Goal: Task Accomplishment & Management: Manage account settings

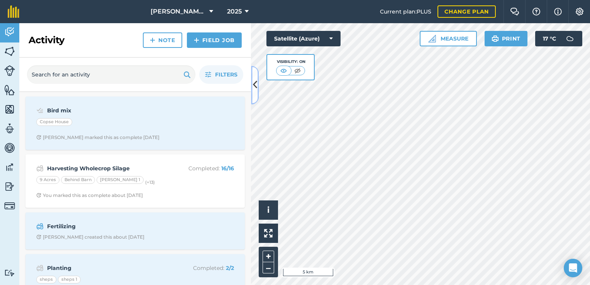
click at [252, 80] on button at bounding box center [255, 85] width 8 height 39
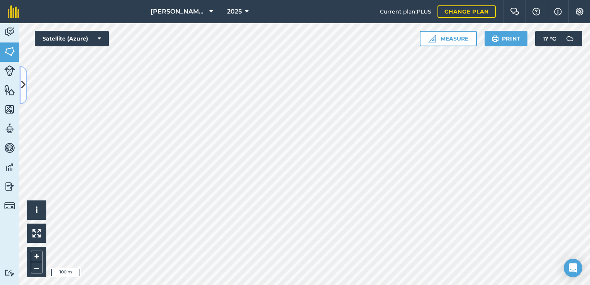
click at [24, 87] on icon at bounding box center [23, 85] width 4 height 14
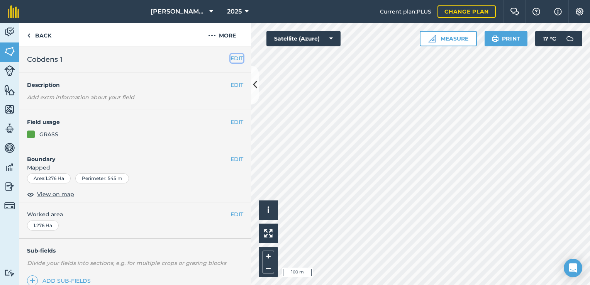
click at [234, 56] on button "EDIT" at bounding box center [237, 58] width 13 height 9
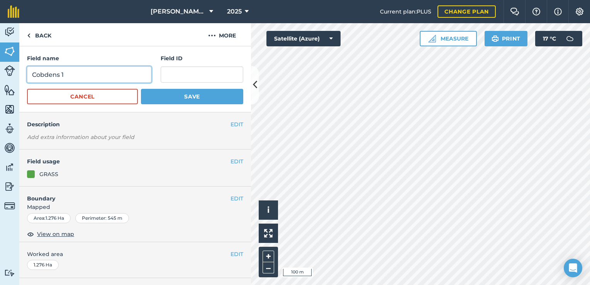
click at [60, 75] on input "Cobdens 1" at bounding box center [89, 74] width 124 height 16
type input "[PERSON_NAME] 1"
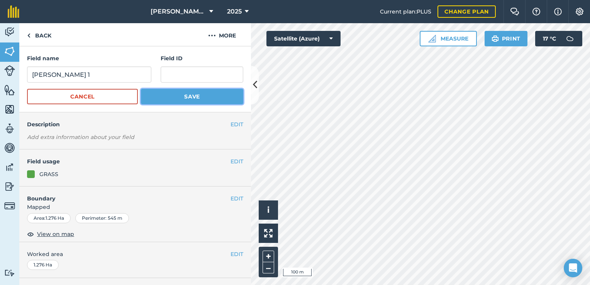
click at [153, 102] on button "Save" at bounding box center [192, 96] width 102 height 15
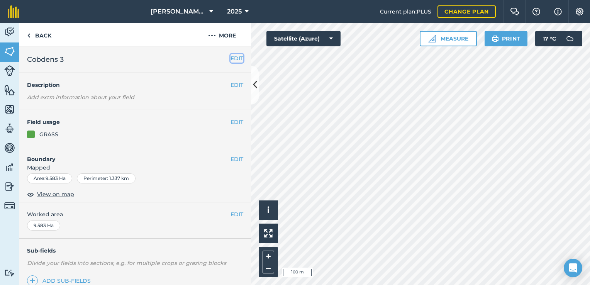
click at [236, 58] on button "EDIT" at bounding box center [237, 58] width 13 height 9
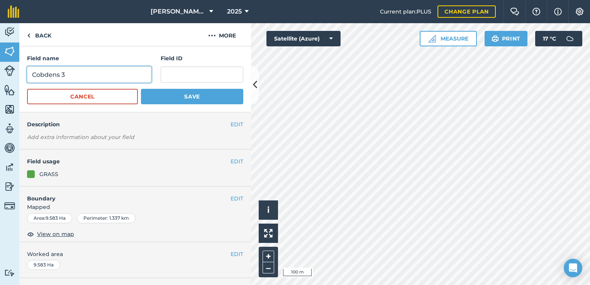
click at [80, 73] on input "Cobdens 3" at bounding box center [89, 74] width 124 height 16
type input "C"
type input "[PERSON_NAME] 3"
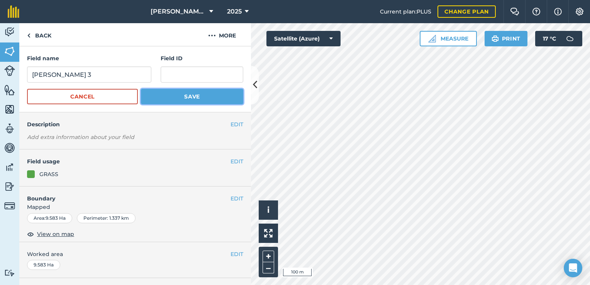
click at [162, 94] on button "Save" at bounding box center [192, 96] width 102 height 15
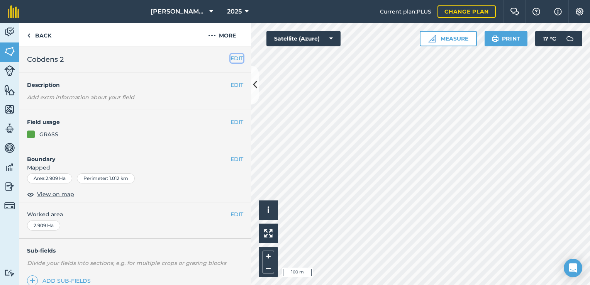
click at [233, 59] on button "EDIT" at bounding box center [237, 58] width 13 height 9
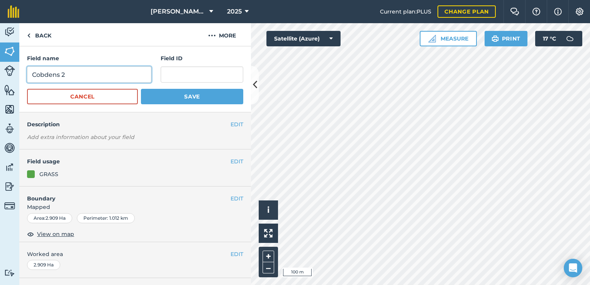
click at [92, 77] on input "Cobdens 2" at bounding box center [89, 74] width 124 height 16
type input "C"
type input "[PERSON_NAME] 2"
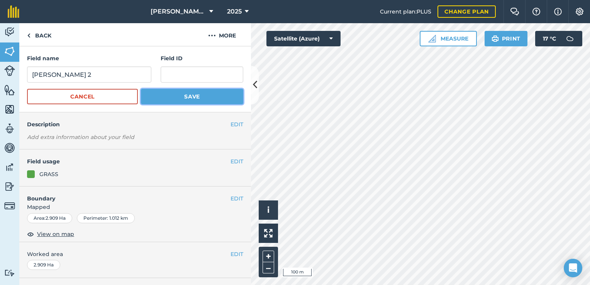
click at [163, 100] on button "Save" at bounding box center [192, 96] width 102 height 15
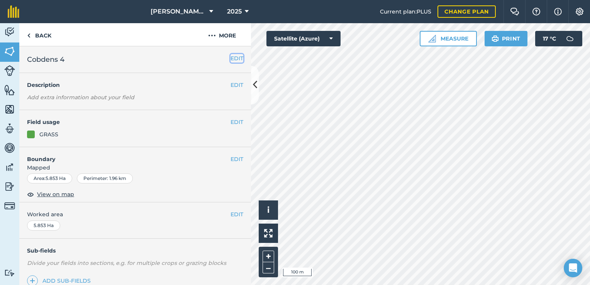
click at [231, 56] on button "EDIT" at bounding box center [237, 58] width 13 height 9
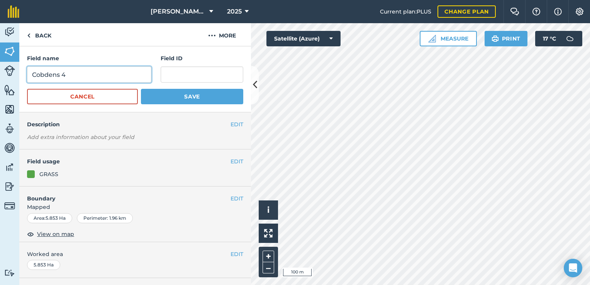
drag, startPoint x: 60, startPoint y: 75, endPoint x: -2, endPoint y: 81, distance: 61.7
click at [0, 81] on html "M R TIZZARD LTD 2025 Current plan : PLUS Change plan Farm Chat Help Info Settin…" at bounding box center [295, 142] width 590 height 285
type input "[PERSON_NAME] 4"
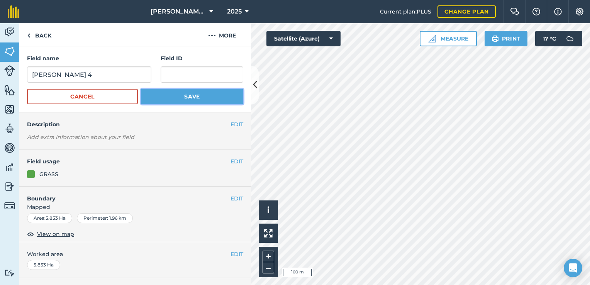
click at [163, 92] on button "Save" at bounding box center [192, 96] width 102 height 15
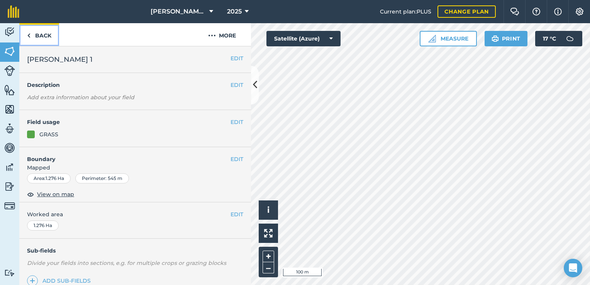
click at [33, 32] on link "Back" at bounding box center [39, 34] width 40 height 23
click at [46, 39] on link "Back" at bounding box center [39, 34] width 40 height 23
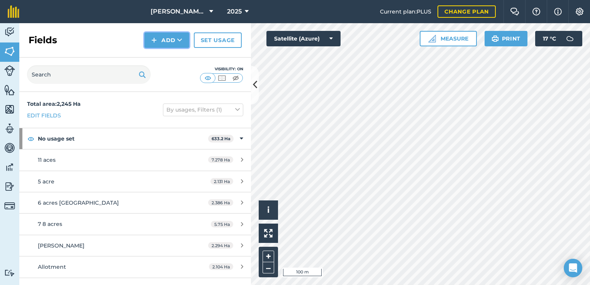
click at [176, 42] on button "Add" at bounding box center [167, 39] width 45 height 15
click at [172, 59] on link "Draw" at bounding box center [167, 57] width 43 height 17
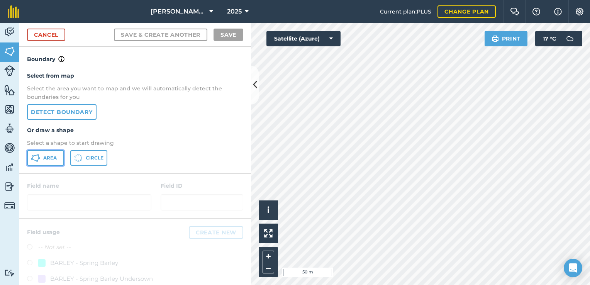
click at [51, 156] on span "Area" at bounding box center [50, 158] width 14 height 6
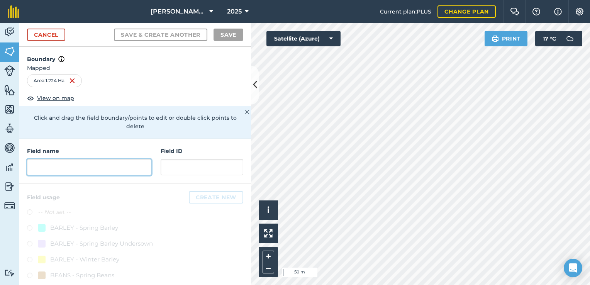
click at [76, 165] on input "text" at bounding box center [89, 167] width 124 height 16
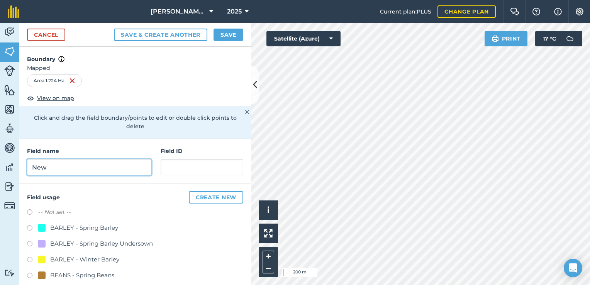
type input "New"
click at [224, 36] on button "Save" at bounding box center [229, 35] width 30 height 12
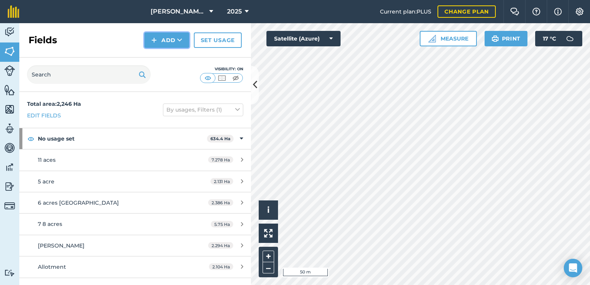
click at [170, 40] on button "Add" at bounding box center [167, 39] width 45 height 15
click at [110, 32] on div "Fields Add Draw Import Set usage" at bounding box center [135, 40] width 232 height 34
click at [165, 40] on button "Add" at bounding box center [167, 39] width 45 height 15
click at [166, 57] on link "Draw" at bounding box center [167, 57] width 43 height 17
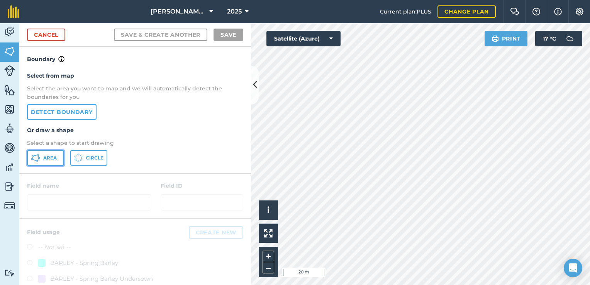
click at [45, 154] on button "Area" at bounding box center [45, 157] width 37 height 15
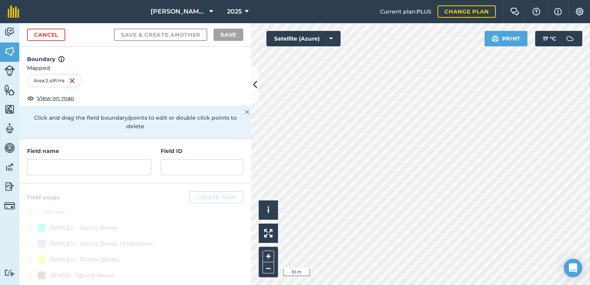
click at [136, 156] on div "Field name" at bounding box center [89, 161] width 124 height 29
click at [128, 166] on input "text" at bounding box center [89, 167] width 124 height 16
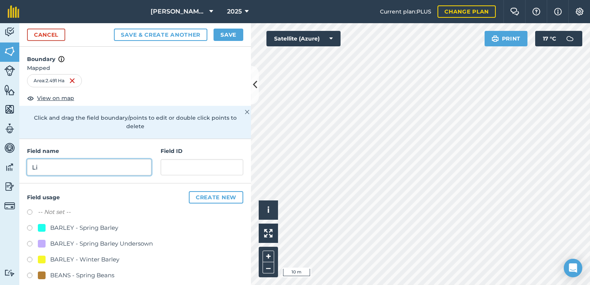
type input "L"
type input "[STREET_ADDRESS]"
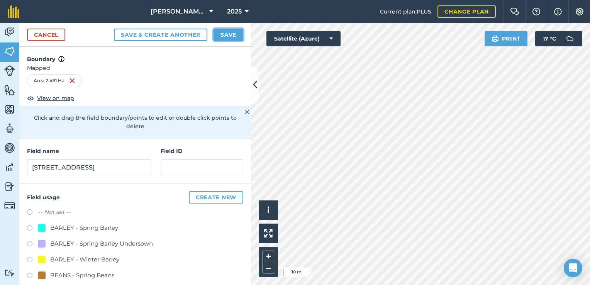
click at [232, 37] on button "Save" at bounding box center [229, 35] width 30 height 12
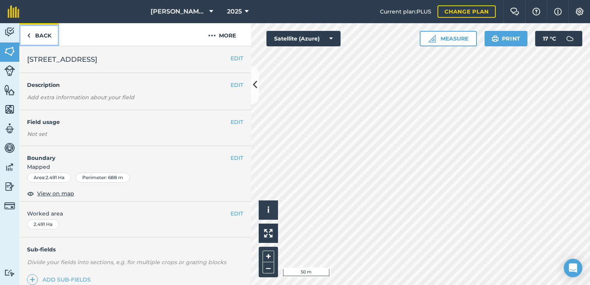
click at [46, 37] on link "Back" at bounding box center [39, 34] width 40 height 23
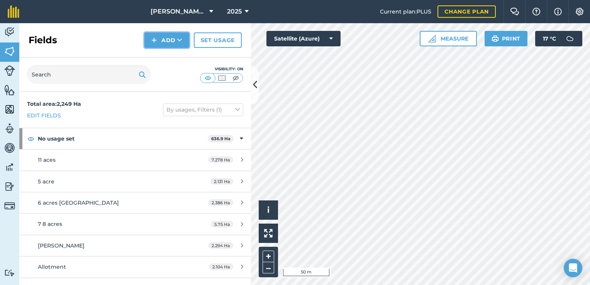
click at [155, 42] on img at bounding box center [153, 40] width 5 height 9
click at [168, 58] on link "Draw" at bounding box center [167, 57] width 43 height 17
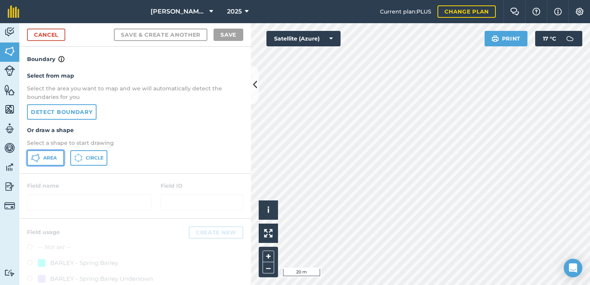
click at [48, 151] on button "Area" at bounding box center [45, 157] width 37 height 15
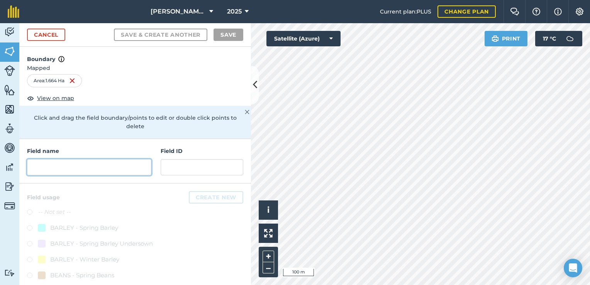
click at [60, 171] on input "text" at bounding box center [89, 167] width 124 height 16
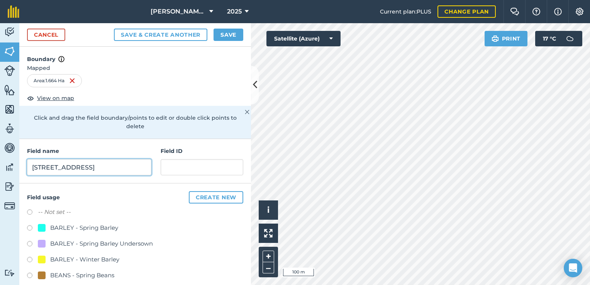
type input "[STREET_ADDRESS]"
click at [230, 36] on button "Save" at bounding box center [229, 35] width 30 height 12
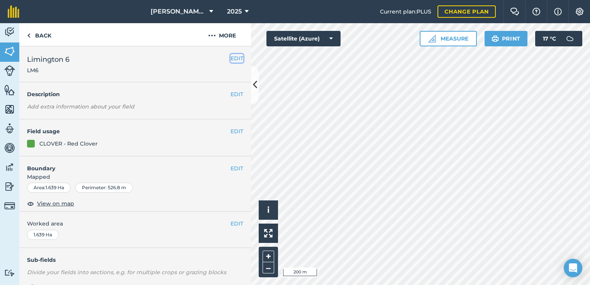
click at [231, 58] on button "EDIT" at bounding box center [237, 58] width 13 height 9
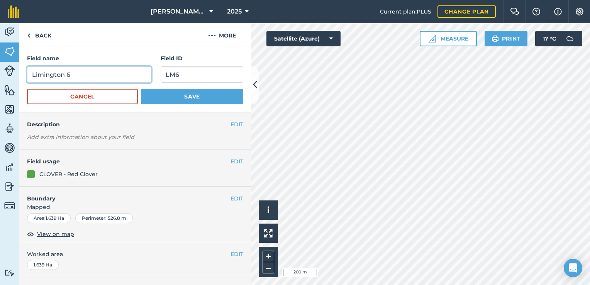
drag, startPoint x: 37, startPoint y: 75, endPoint x: 12, endPoint y: 78, distance: 24.9
click at [13, 78] on div "Activity Fields Livestock Features Maps Team Vehicles Data Reporting Billing Tu…" at bounding box center [295, 154] width 590 height 262
type input "Movey Lane 5"
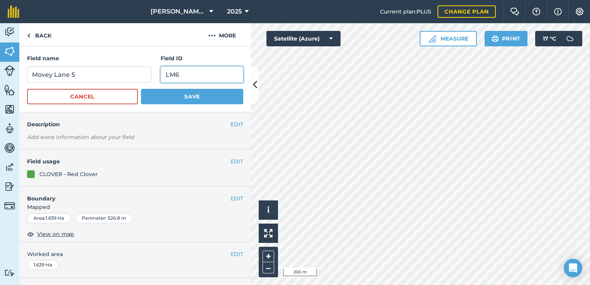
click at [181, 75] on input "LM6" at bounding box center [202, 74] width 83 height 16
type input "L"
type input "ML5"
click at [161, 99] on button "Save" at bounding box center [192, 96] width 102 height 15
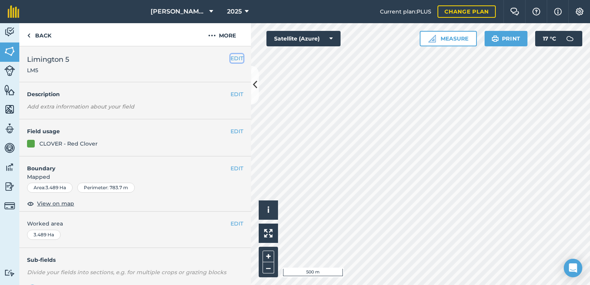
click at [232, 58] on button "EDIT" at bounding box center [237, 58] width 13 height 9
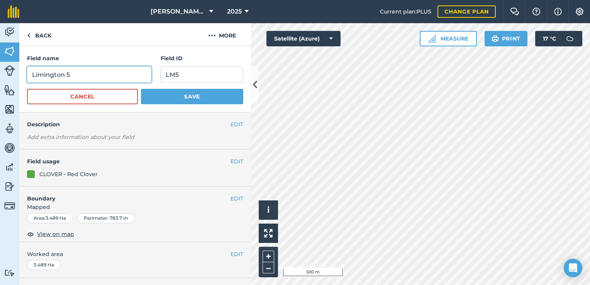
drag, startPoint x: 128, startPoint y: 71, endPoint x: 0, endPoint y: 75, distance: 128.0
click at [11, 77] on div "Activity Fields Livestock Features Maps Team Vehicles Data Reporting Billing Tu…" at bounding box center [295, 154] width 590 height 262
type input "[STREET_ADDRESS]"
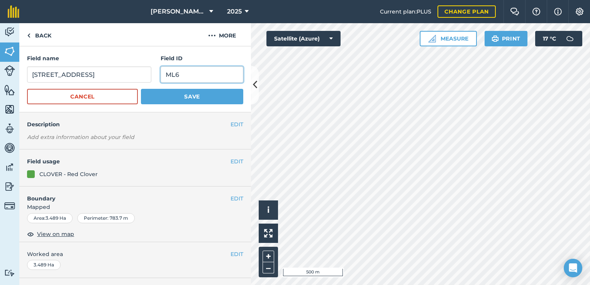
type input "ML6"
click at [156, 95] on button "Save" at bounding box center [192, 96] width 102 height 15
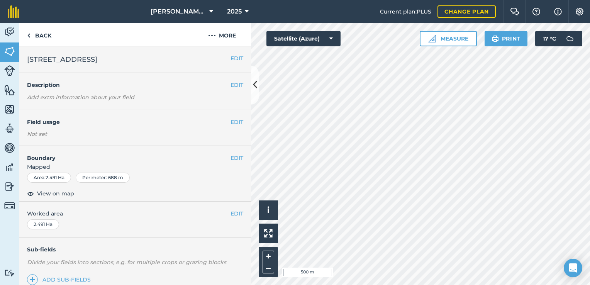
click at [238, 56] on div "EDIT Movey Lane 15" at bounding box center [135, 59] width 232 height 27
click at [233, 58] on button "EDIT" at bounding box center [237, 58] width 13 height 9
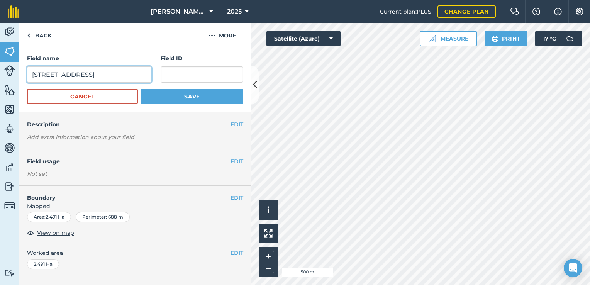
click at [136, 69] on input "[STREET_ADDRESS]" at bounding box center [89, 74] width 124 height 16
type input "[STREET_ADDRESS]"
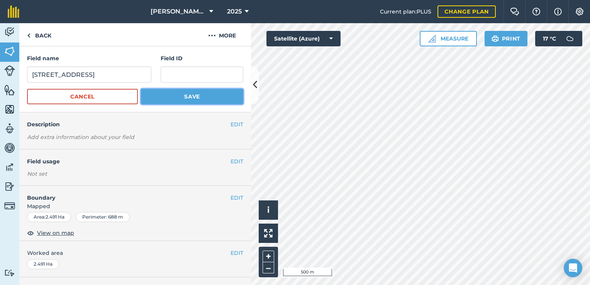
click at [182, 98] on button "Save" at bounding box center [192, 96] width 102 height 15
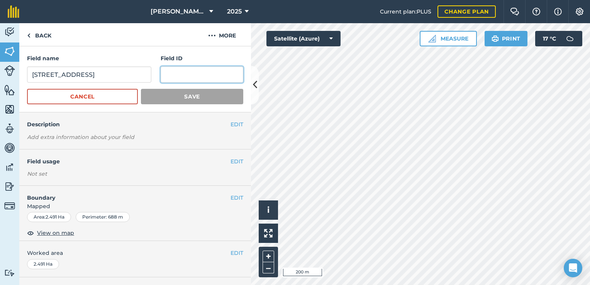
click at [204, 75] on input "text" at bounding box center [202, 74] width 83 height 16
type input "ML9"
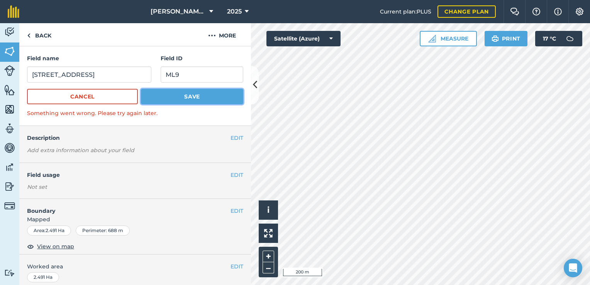
click at [175, 100] on button "Save" at bounding box center [192, 96] width 102 height 15
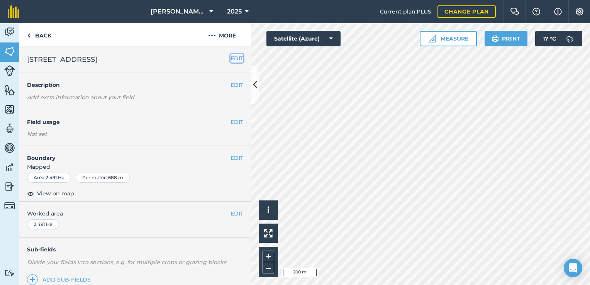
click at [231, 58] on button "EDIT" at bounding box center [237, 58] width 13 height 9
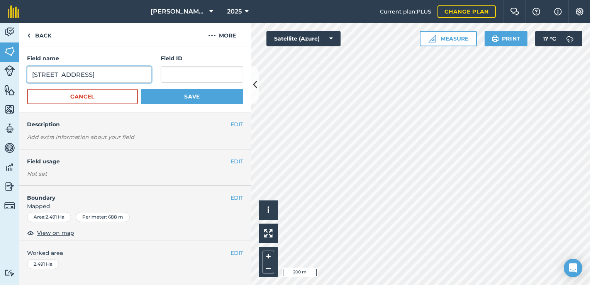
click at [114, 75] on input "[STREET_ADDRESS]" at bounding box center [89, 74] width 124 height 16
type input "[STREET_ADDRESS]"
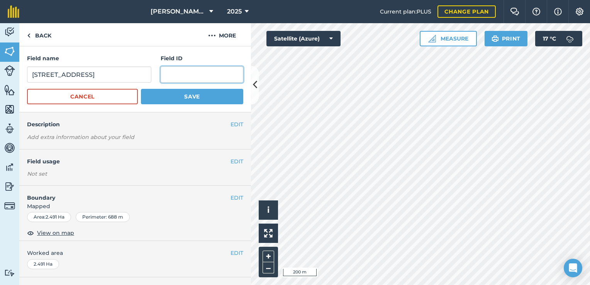
click at [174, 74] on input "text" at bounding box center [202, 74] width 83 height 16
type input "ML9"
click at [178, 92] on button "Save" at bounding box center [192, 96] width 102 height 15
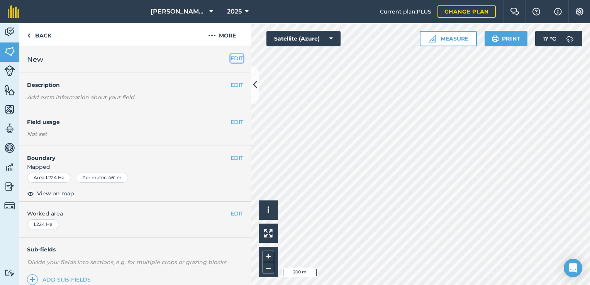
click at [231, 56] on button "EDIT" at bounding box center [237, 58] width 13 height 9
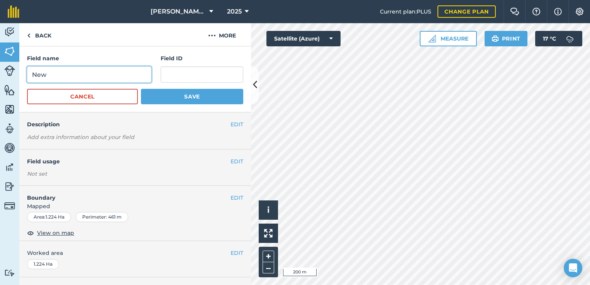
drag, startPoint x: 73, startPoint y: 75, endPoint x: 0, endPoint y: 72, distance: 73.5
click at [0, 73] on html "[PERSON_NAME] LTD 2025 Current plan : PLUS Change plan Farm Chat Help Info Sett…" at bounding box center [295, 142] width 590 height 285
type input "[STREET_ADDRESS]"
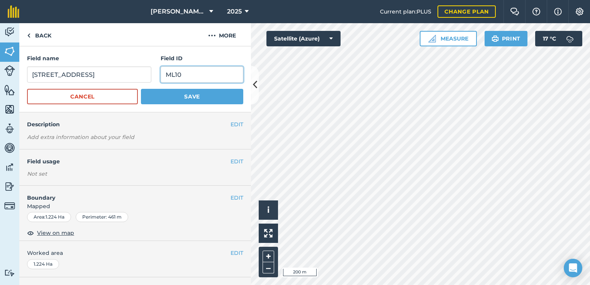
type input "ML10"
click at [172, 96] on button "Save" at bounding box center [192, 96] width 102 height 15
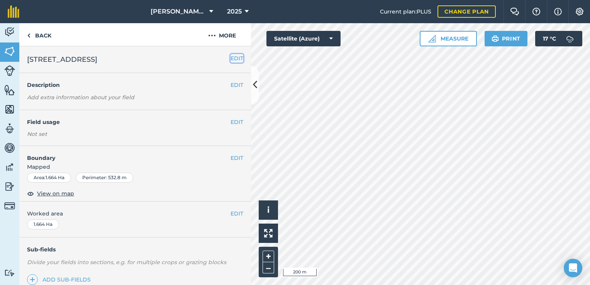
click at [231, 60] on button "EDIT" at bounding box center [237, 58] width 13 height 9
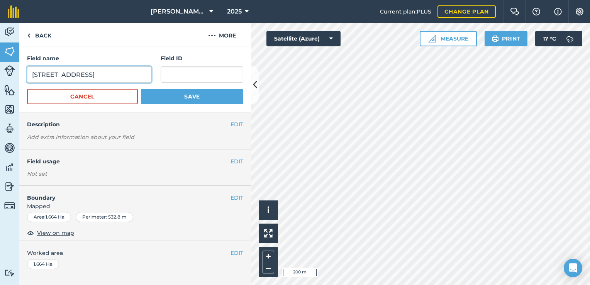
click at [80, 80] on input "[STREET_ADDRESS]" at bounding box center [89, 74] width 124 height 16
type input "[STREET_ADDRESS]"
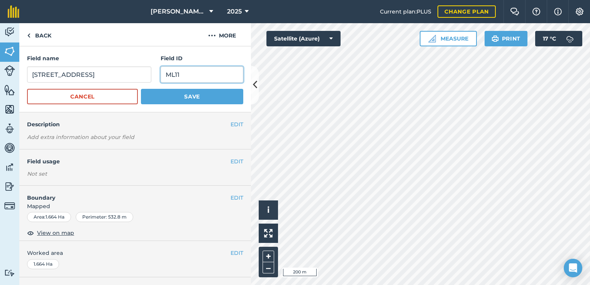
type input "ML11"
click at [148, 97] on button "Save" at bounding box center [192, 96] width 102 height 15
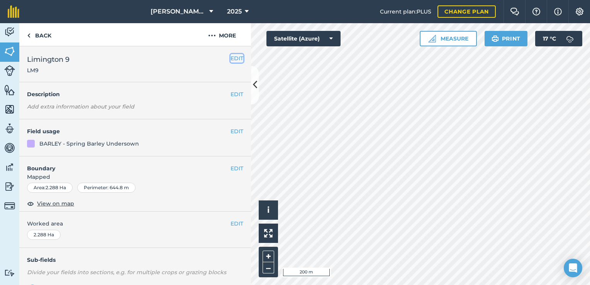
click at [235, 58] on button "EDIT" at bounding box center [237, 58] width 13 height 9
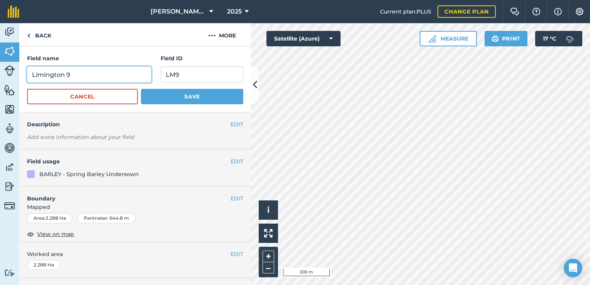
drag, startPoint x: 91, startPoint y: 75, endPoint x: -2, endPoint y: 75, distance: 92.3
click at [0, 75] on html "[PERSON_NAME] LTD 2025 Current plan : PLUS Change plan Farm Chat Help Info Sett…" at bounding box center [295, 142] width 590 height 285
type input "[STREET_ADDRESS]"
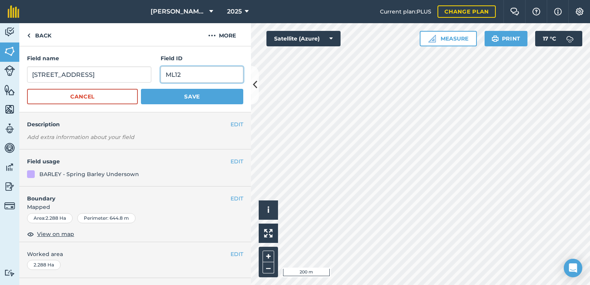
type input "ML12"
click at [195, 95] on button "Save" at bounding box center [192, 96] width 102 height 15
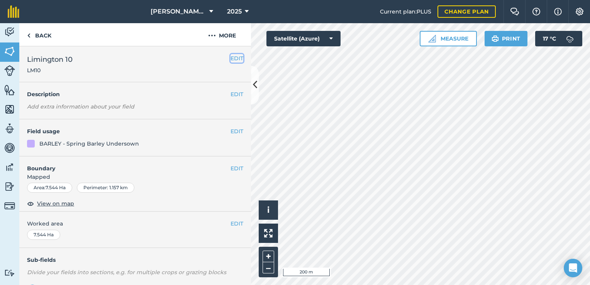
click at [237, 56] on button "EDIT" at bounding box center [237, 58] width 13 height 9
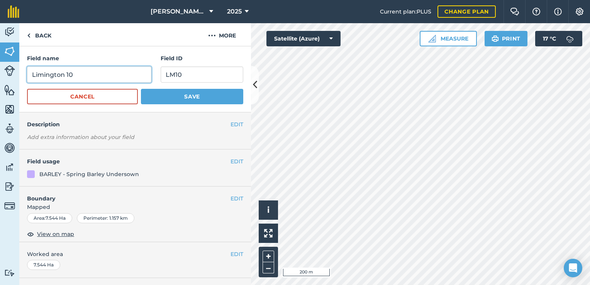
click at [76, 74] on input "Limington 10" at bounding box center [89, 74] width 124 height 16
drag, startPoint x: 76, startPoint y: 74, endPoint x: 22, endPoint y: 77, distance: 53.4
click at [22, 77] on div "Field name Limington 10 Field ID LM10 Cancel Save" at bounding box center [135, 79] width 232 height 66
type input "[STREET_ADDRESS]"
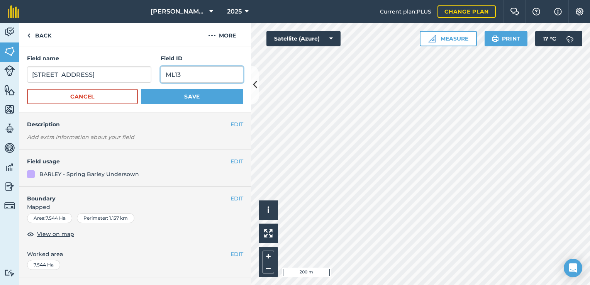
type input "ML13"
click at [202, 99] on button "Save" at bounding box center [192, 96] width 102 height 15
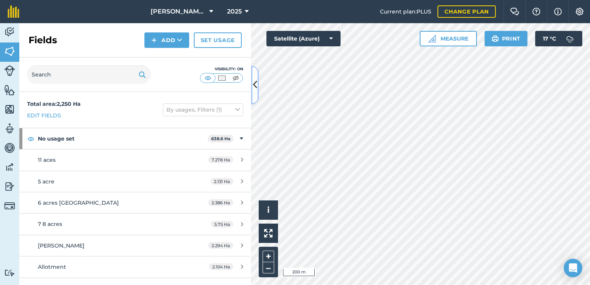
click at [253, 71] on button at bounding box center [255, 85] width 8 height 39
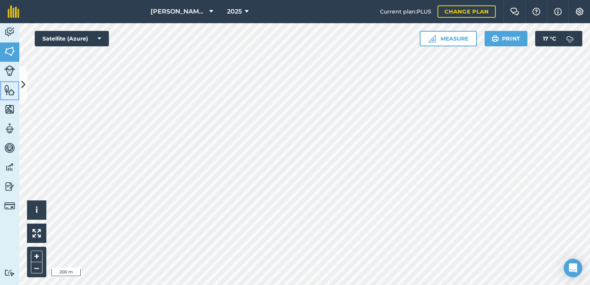
drag, startPoint x: 12, startPoint y: 88, endPoint x: 19, endPoint y: 85, distance: 7.1
click at [12, 88] on img at bounding box center [9, 90] width 11 height 12
click at [26, 84] on button at bounding box center [23, 85] width 8 height 39
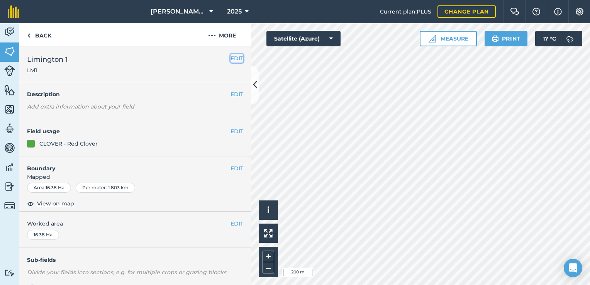
click at [233, 58] on button "EDIT" at bounding box center [237, 58] width 13 height 9
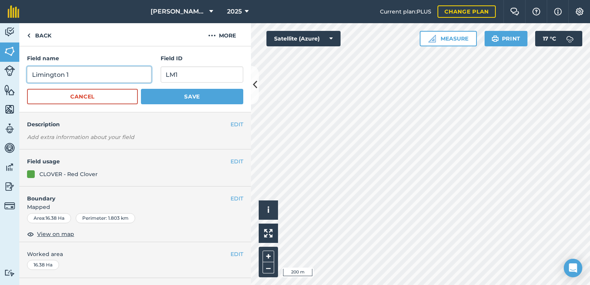
drag, startPoint x: 63, startPoint y: 72, endPoint x: -2, endPoint y: 75, distance: 65.0
click at [0, 75] on html "[PERSON_NAME] LTD 2025 Current plan : PLUS Change plan Farm Chat Help Info Sett…" at bounding box center [295, 142] width 590 height 285
type input "[STREET_ADDRESS]"
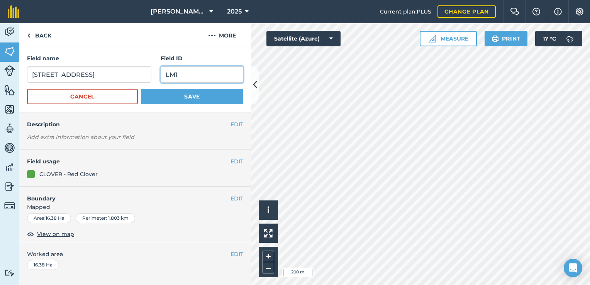
click at [184, 76] on input "LM1" at bounding box center [202, 74] width 83 height 16
type input "L"
type input "ML1"
click at [173, 94] on button "Save" at bounding box center [192, 96] width 102 height 15
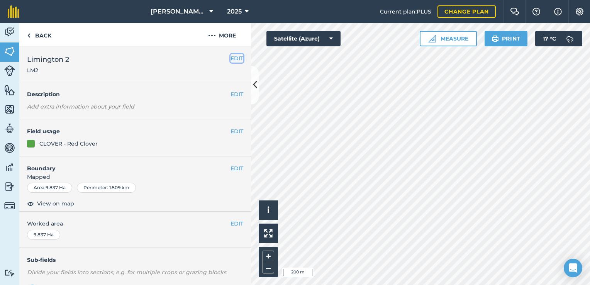
click at [231, 61] on button "EDIT" at bounding box center [237, 58] width 13 height 9
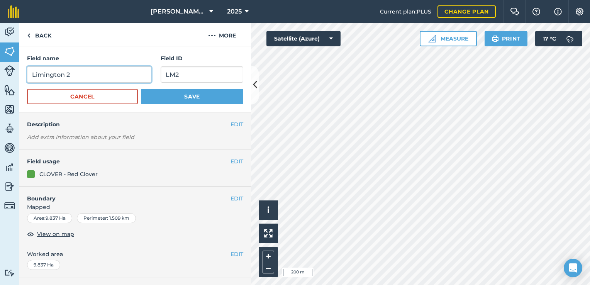
drag, startPoint x: 74, startPoint y: 71, endPoint x: 0, endPoint y: 75, distance: 74.3
click at [0, 76] on html "[PERSON_NAME] LTD 2025 Current plan : PLUS Change plan Farm Chat Help Info Sett…" at bounding box center [295, 142] width 590 height 285
type input "Movey Lane 2"
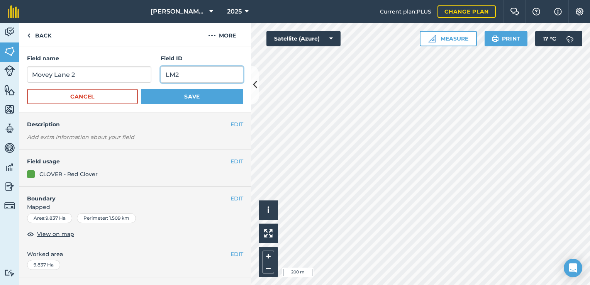
drag, startPoint x: 185, startPoint y: 73, endPoint x: 143, endPoint y: 75, distance: 41.8
click at [143, 75] on div "Field name [GEOGRAPHIC_DATA] ID LM2" at bounding box center [135, 68] width 216 height 29
type input "ML2"
click at [158, 95] on button "Save" at bounding box center [192, 96] width 102 height 15
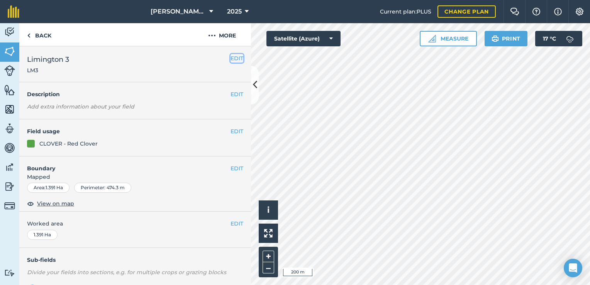
click at [231, 60] on button "EDIT" at bounding box center [237, 58] width 13 height 9
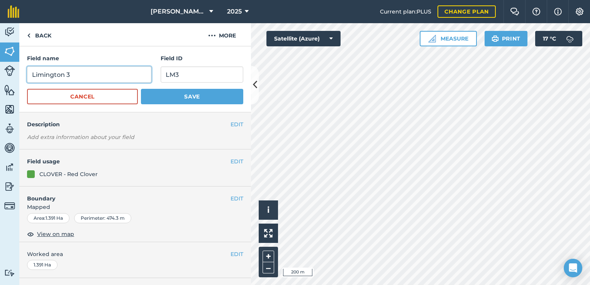
drag, startPoint x: 101, startPoint y: 73, endPoint x: 0, endPoint y: 73, distance: 101.2
click at [0, 73] on html "[PERSON_NAME] LTD 2025 Current plan : PLUS Change plan Farm Chat Help Info Sett…" at bounding box center [295, 142] width 590 height 285
type input "[STREET_ADDRESS]"
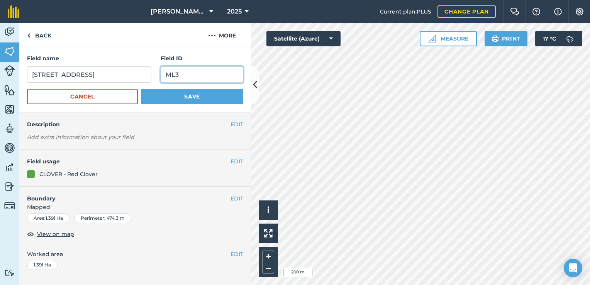
type input "ML3"
click at [158, 94] on button "Save" at bounding box center [192, 96] width 102 height 15
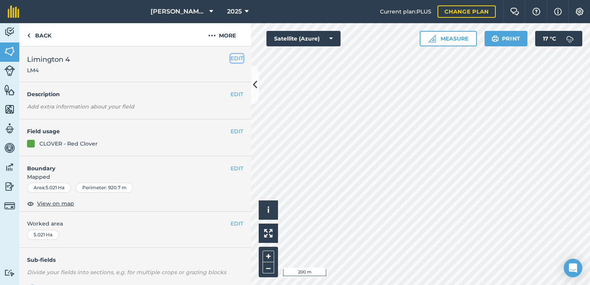
click at [232, 58] on button "EDIT" at bounding box center [237, 58] width 13 height 9
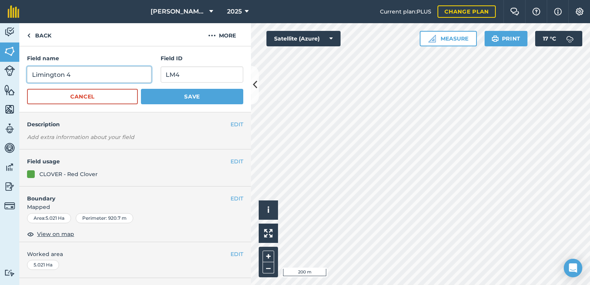
drag, startPoint x: 116, startPoint y: 77, endPoint x: 0, endPoint y: 77, distance: 115.9
click at [0, 77] on html "[PERSON_NAME] LTD 2025 Current plan : PLUS Change plan Farm Chat Help Info Sett…" at bounding box center [295, 142] width 590 height 285
type input "[STREET_ADDRESS]"
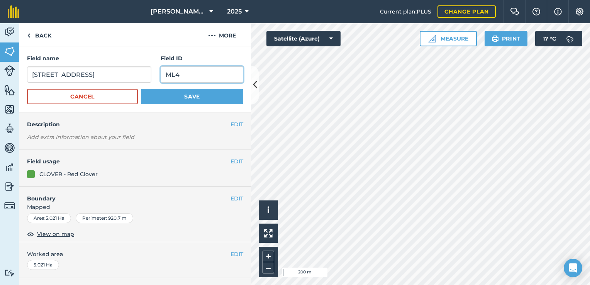
type input "ML4"
click at [201, 93] on button "Save" at bounding box center [192, 96] width 102 height 15
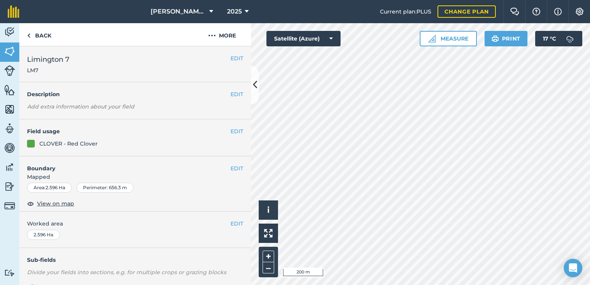
click at [224, 57] on h2 "Limington 7 LM7" at bounding box center [129, 64] width 204 height 20
click at [231, 57] on button "EDIT" at bounding box center [237, 58] width 13 height 9
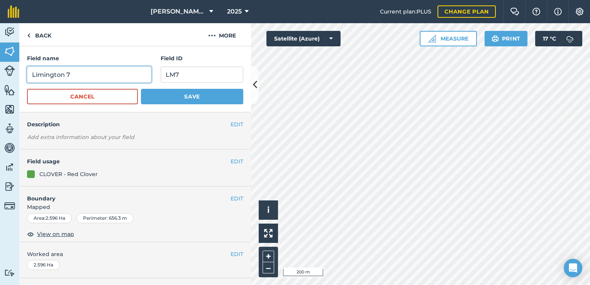
drag, startPoint x: 61, startPoint y: 75, endPoint x: 17, endPoint y: 79, distance: 43.8
click at [17, 79] on div "Activity Fields Livestock Features Maps Team Vehicles Data Reporting Billing Tu…" at bounding box center [295, 154] width 590 height 262
type input "[STREET_ADDRESS]"
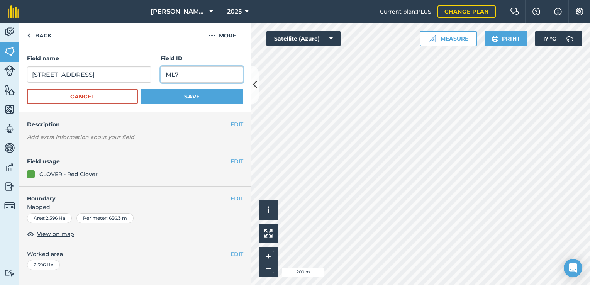
type input "ML7"
click at [153, 99] on button "Save" at bounding box center [192, 96] width 102 height 15
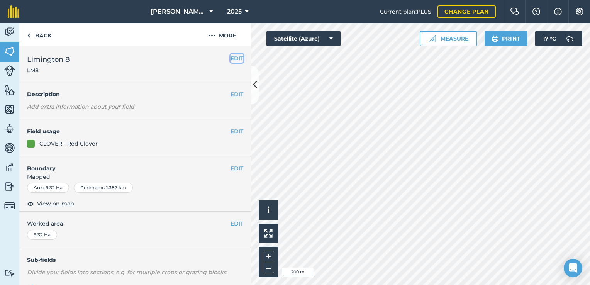
click at [234, 61] on button "EDIT" at bounding box center [237, 58] width 13 height 9
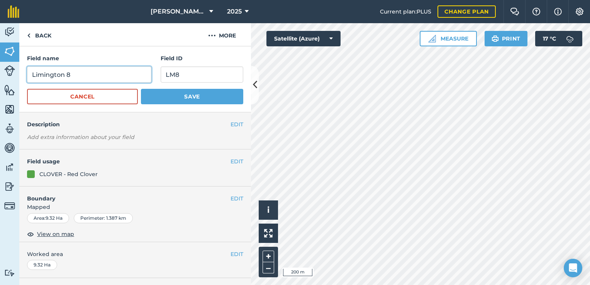
drag, startPoint x: 64, startPoint y: 75, endPoint x: -2, endPoint y: 75, distance: 65.3
click at [0, 75] on html "[PERSON_NAME] LTD 2025 Current plan : PLUS Change plan Farm Chat Help Info Sett…" at bounding box center [295, 142] width 590 height 285
type input "[STREET_ADDRESS]"
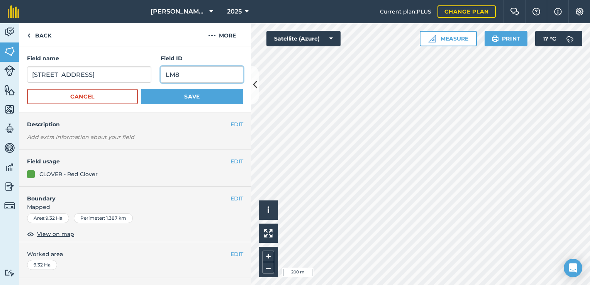
type input "<"
type input "ML8"
click at [151, 91] on button "Save" at bounding box center [192, 96] width 102 height 15
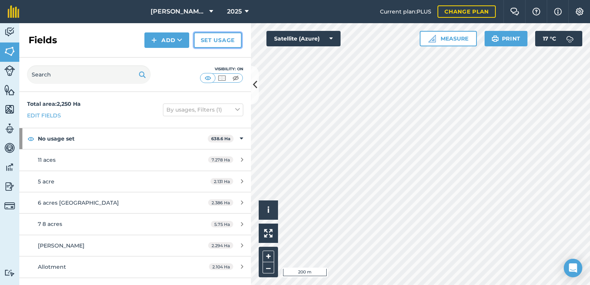
click at [206, 38] on link "Set usage" at bounding box center [218, 39] width 48 height 15
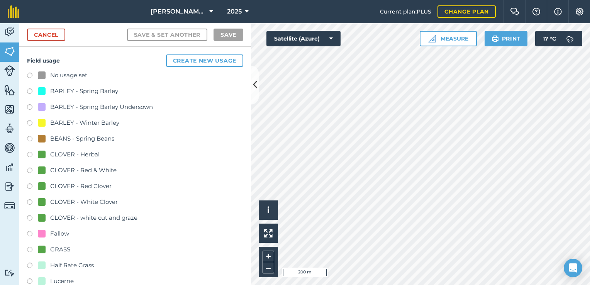
scroll to position [64, 0]
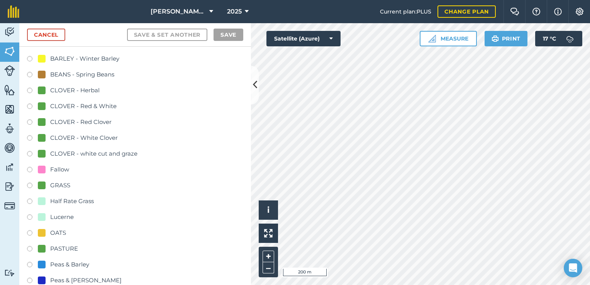
click at [59, 244] on div "PASTURE" at bounding box center [64, 248] width 28 height 9
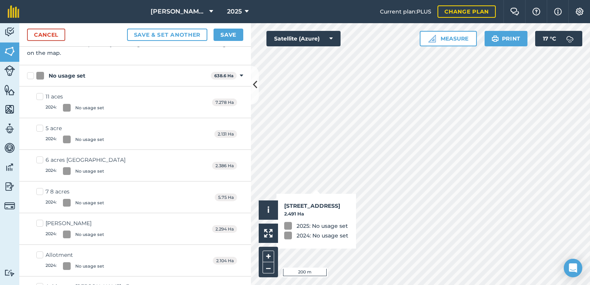
checkbox input "true"
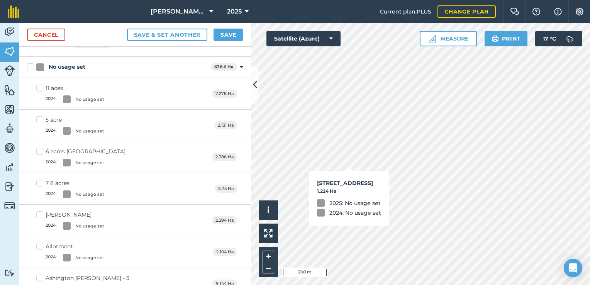
checkbox input "true"
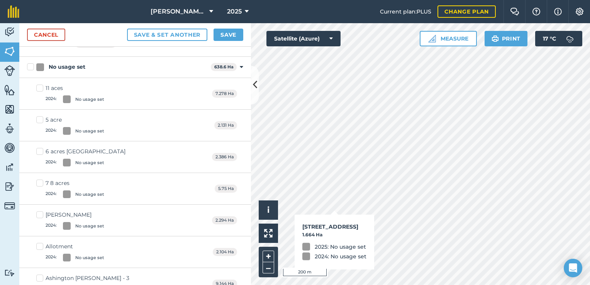
checkbox input "true"
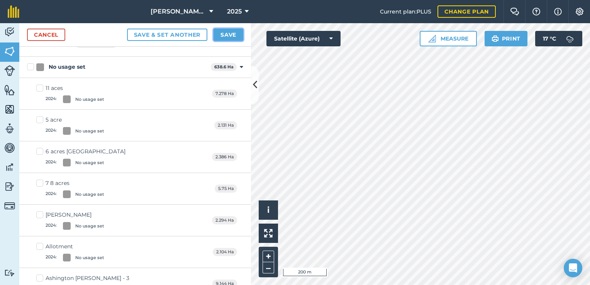
click at [231, 37] on button "Save" at bounding box center [229, 35] width 30 height 12
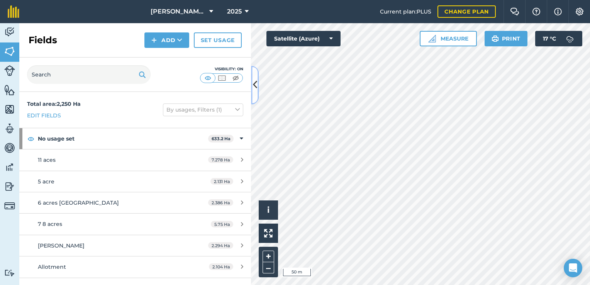
click at [255, 83] on icon at bounding box center [255, 85] width 4 height 14
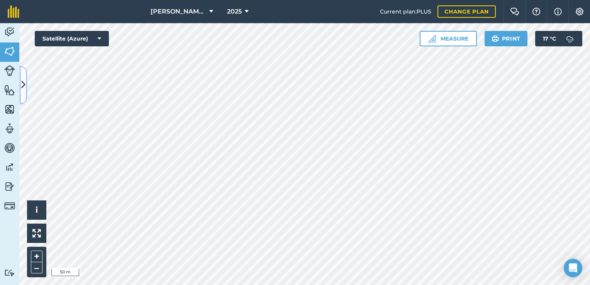
click at [21, 77] on button at bounding box center [23, 85] width 8 height 39
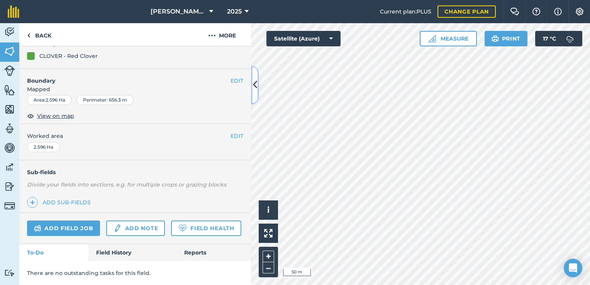
scroll to position [108, 0]
click at [85, 221] on link "Add field job" at bounding box center [63, 228] width 73 height 15
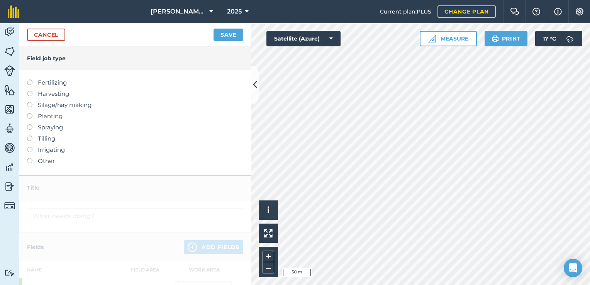
click at [46, 116] on label "Planting" at bounding box center [135, 116] width 216 height 9
type input "Planting"
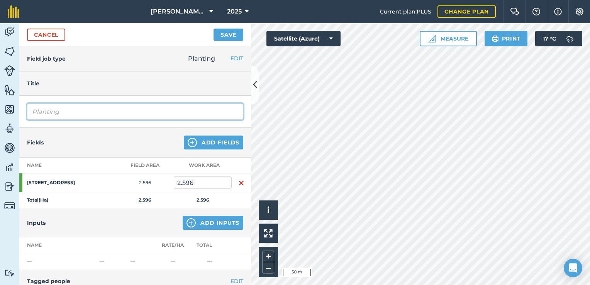
click at [68, 114] on input "Planting" at bounding box center [135, 112] width 216 height 16
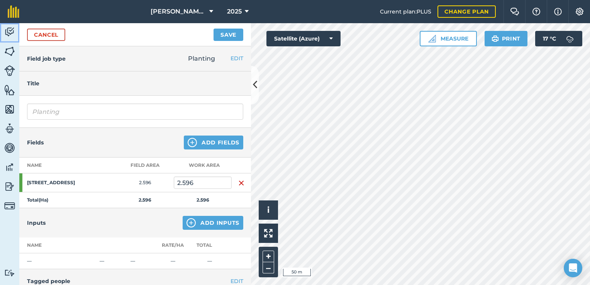
click at [6, 32] on img at bounding box center [9, 32] width 11 height 12
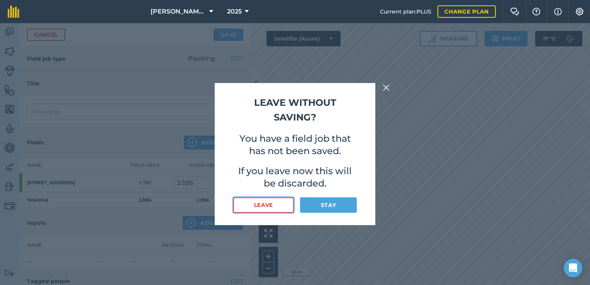
click at [279, 210] on button "Leave" at bounding box center [263, 204] width 61 height 15
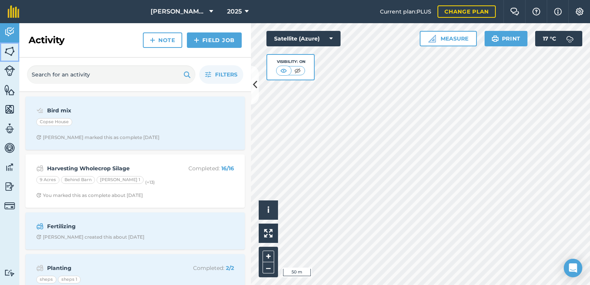
click at [10, 54] on img at bounding box center [9, 52] width 11 height 12
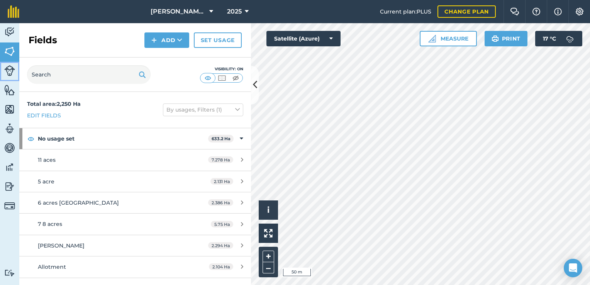
click at [14, 69] on img at bounding box center [9, 70] width 11 height 11
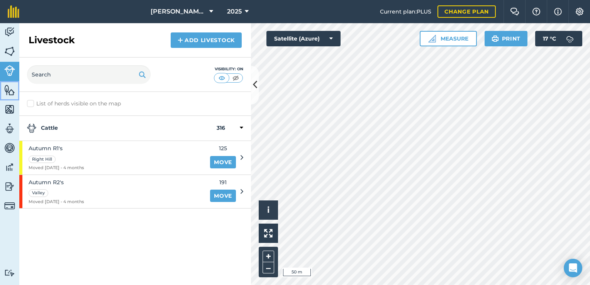
click at [15, 92] on link "Features" at bounding box center [9, 90] width 19 height 19
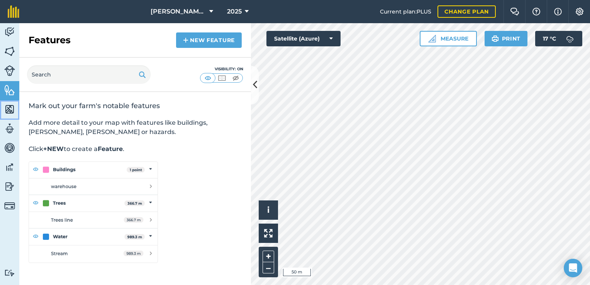
click at [14, 108] on img at bounding box center [9, 110] width 11 height 12
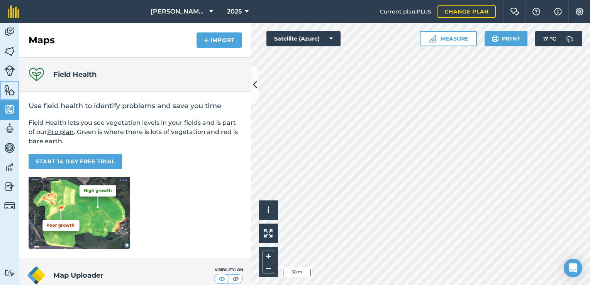
click at [11, 83] on link "Features" at bounding box center [9, 90] width 19 height 19
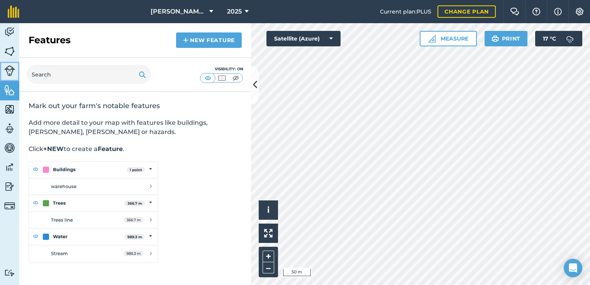
click at [12, 67] on img at bounding box center [9, 70] width 11 height 11
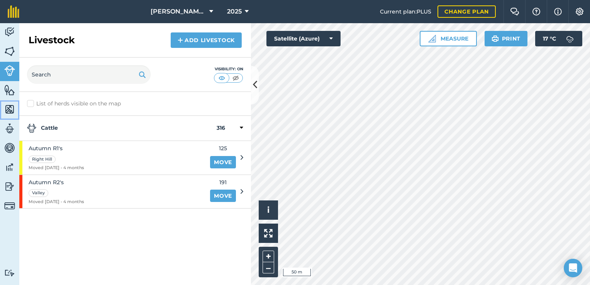
click at [9, 108] on img at bounding box center [9, 110] width 11 height 12
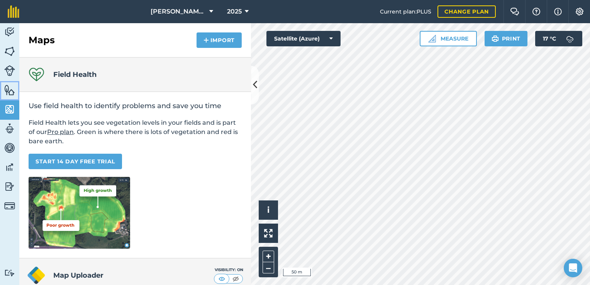
click at [10, 94] on img at bounding box center [9, 90] width 11 height 12
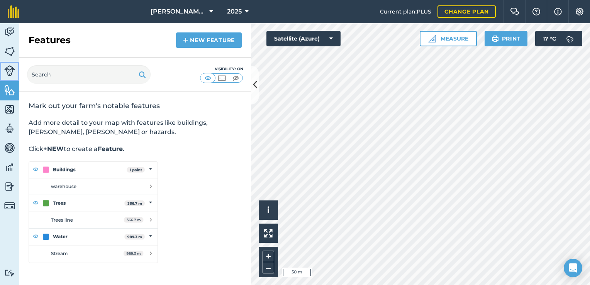
click at [9, 67] on img at bounding box center [9, 70] width 11 height 11
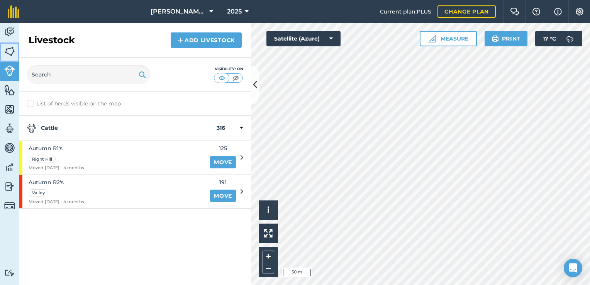
click at [9, 49] on img at bounding box center [9, 52] width 11 height 12
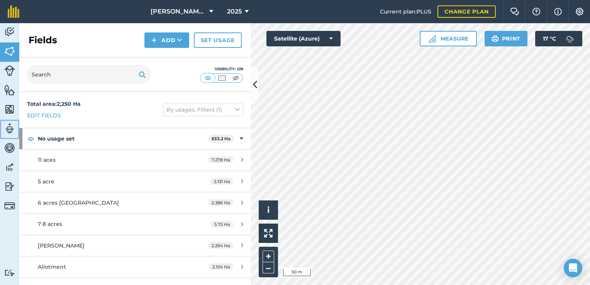
click at [8, 131] on img at bounding box center [9, 129] width 11 height 12
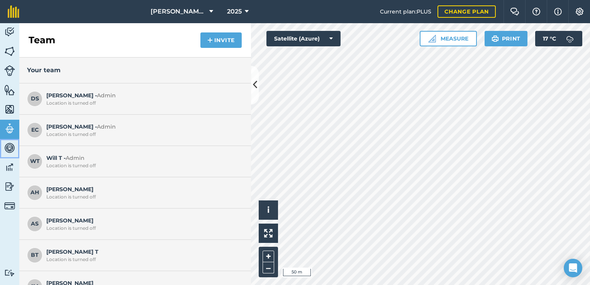
click at [9, 143] on img at bounding box center [9, 148] width 11 height 12
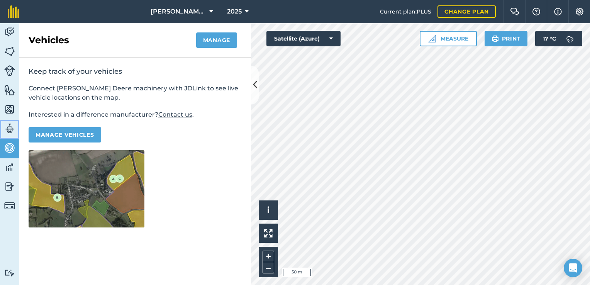
click at [9, 125] on img at bounding box center [9, 129] width 11 height 12
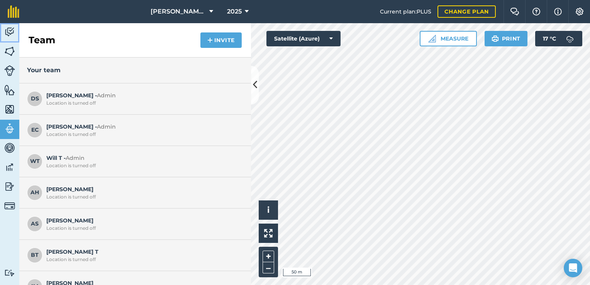
click at [7, 34] on img at bounding box center [9, 32] width 11 height 12
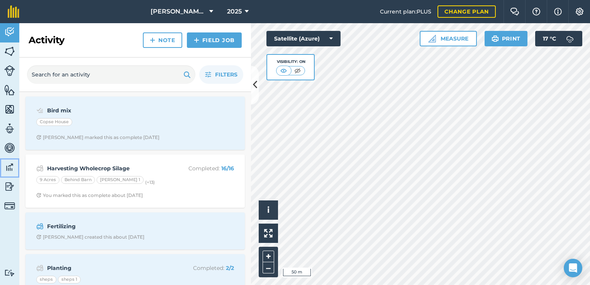
click at [10, 172] on img at bounding box center [9, 168] width 11 height 12
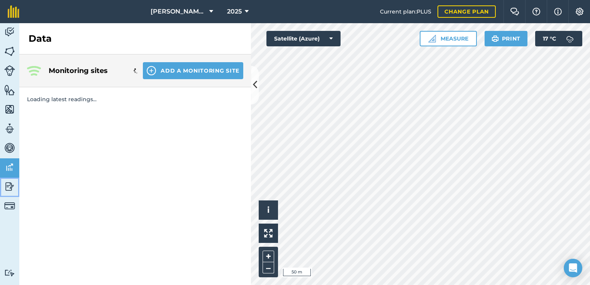
click at [12, 188] on img at bounding box center [9, 187] width 11 height 12
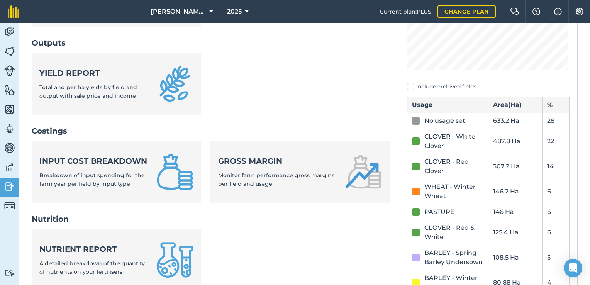
scroll to position [129, 0]
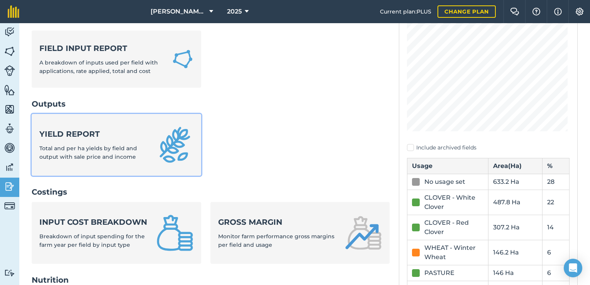
click at [117, 145] on span "Total and per ha yields by field and output with sale price and income" at bounding box center [88, 152] width 98 height 15
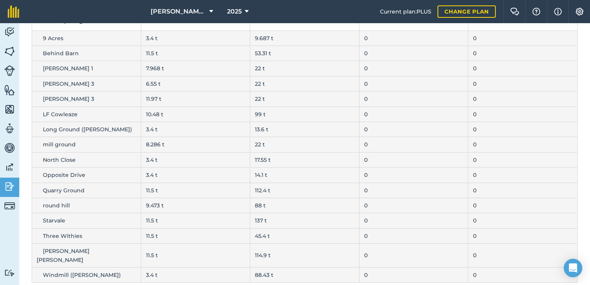
scroll to position [33, 0]
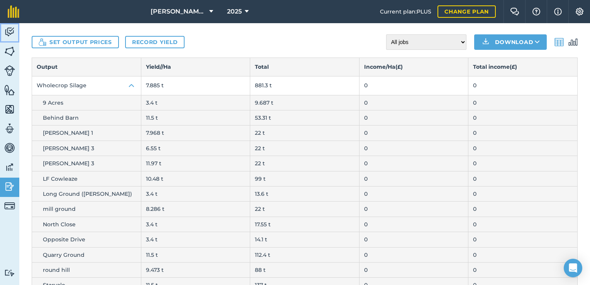
click at [14, 33] on img at bounding box center [9, 32] width 11 height 12
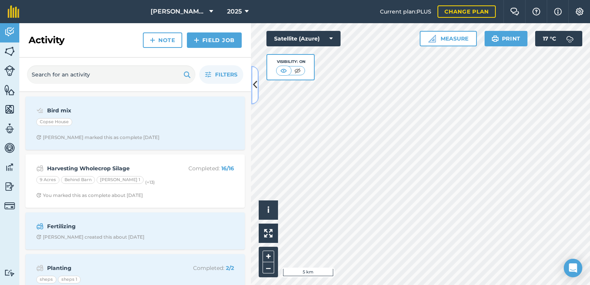
click at [255, 88] on icon at bounding box center [255, 85] width 4 height 14
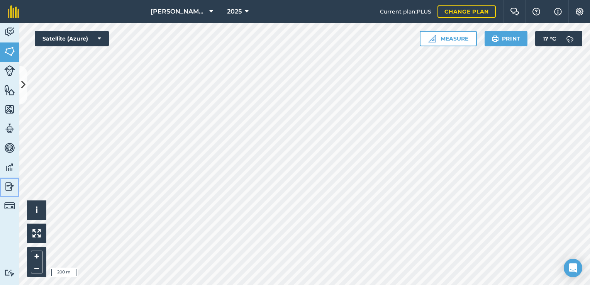
click at [12, 184] on img at bounding box center [9, 187] width 11 height 12
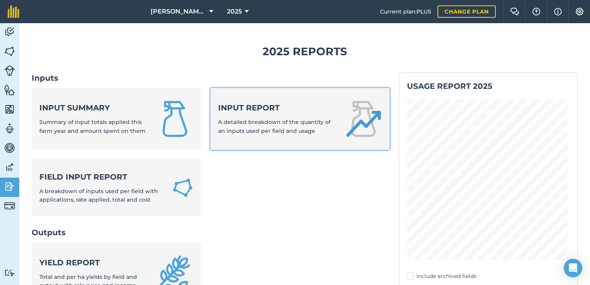
click at [264, 114] on div "Input report A detailed breakdown of the quantity of an inputs used per field a…" at bounding box center [276, 118] width 117 height 33
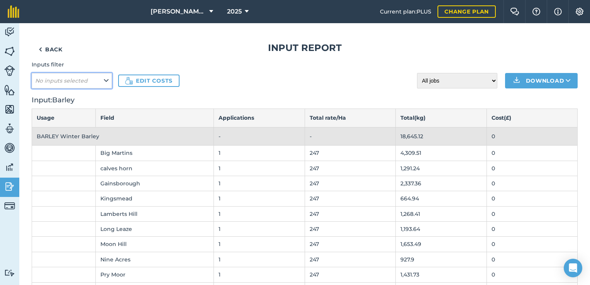
click at [102, 80] on button "No inputs selected" at bounding box center [72, 80] width 80 height 15
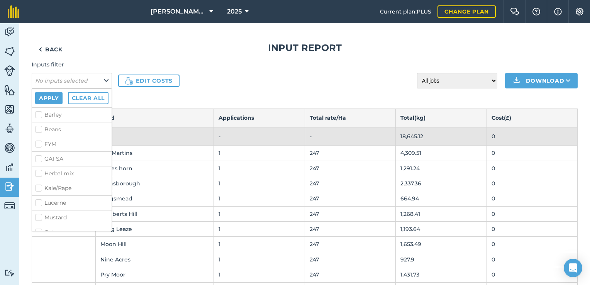
click at [134, 100] on h2 "Input : [PERSON_NAME]" at bounding box center [305, 100] width 546 height 11
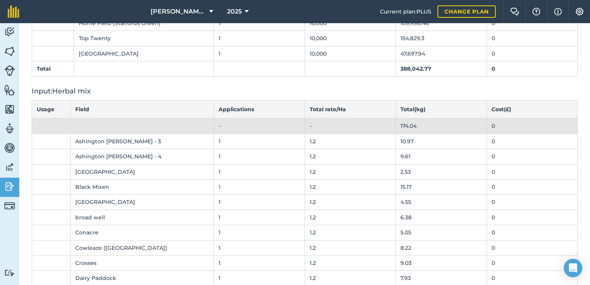
scroll to position [515, 0]
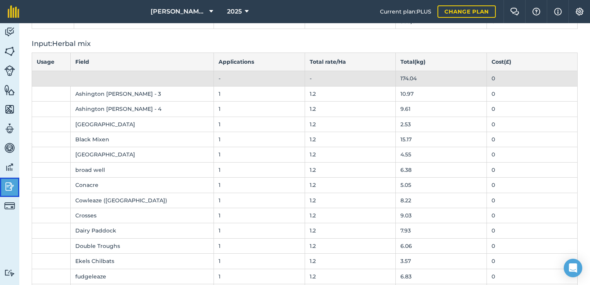
click at [11, 184] on img at bounding box center [9, 187] width 11 height 12
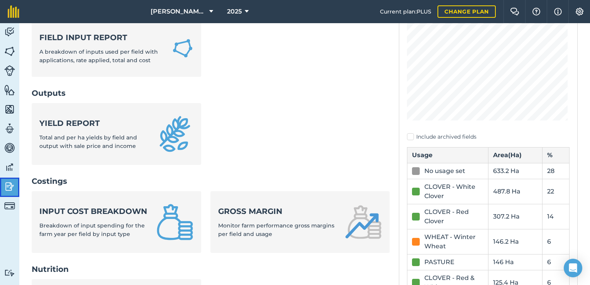
scroll to position [75, 0]
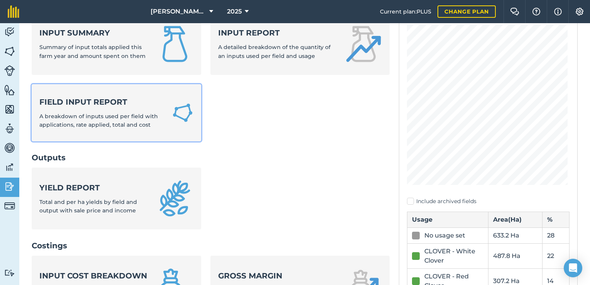
click at [125, 107] on div "Field Input Report A breakdown of inputs used per field with applications, rate…" at bounding box center [100, 113] width 123 height 33
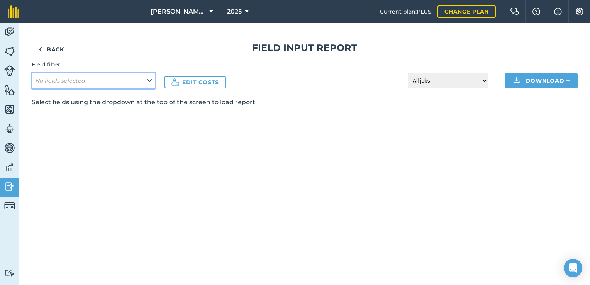
click at [153, 81] on button "No fields selected" at bounding box center [94, 80] width 124 height 15
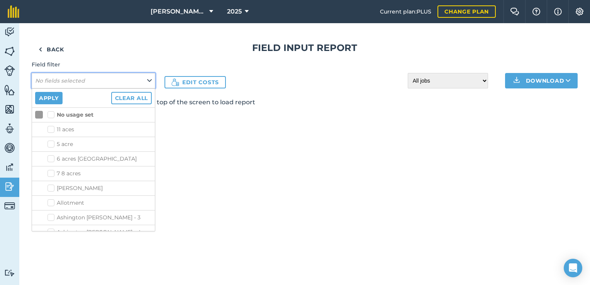
click at [148, 82] on icon at bounding box center [149, 81] width 5 height 9
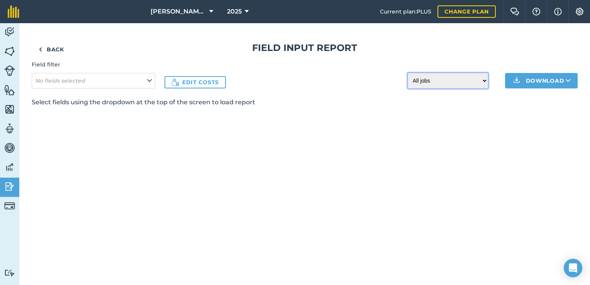
click at [466, 80] on select "All jobs Incomplete jobs Complete jobs" at bounding box center [448, 80] width 80 height 15
click at [54, 54] on link "Back" at bounding box center [51, 49] width 39 height 15
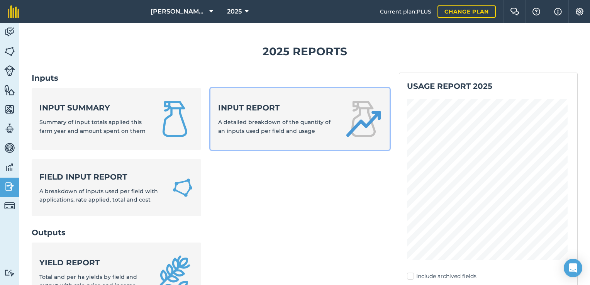
click at [252, 118] on div "Input report A detailed breakdown of the quantity of an inputs used per field a…" at bounding box center [276, 118] width 117 height 33
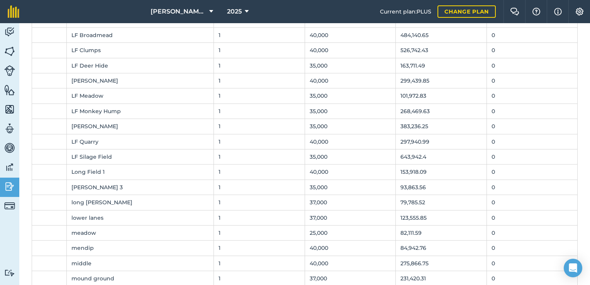
scroll to position [2705, 0]
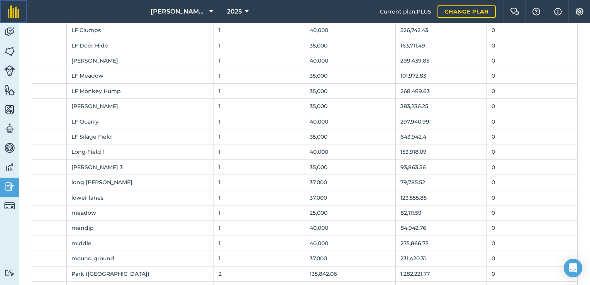
click at [17, 15] on img at bounding box center [14, 11] width 12 height 12
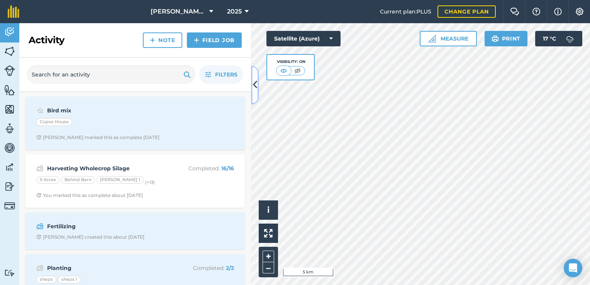
click at [257, 85] on icon at bounding box center [255, 85] width 4 height 14
